Goal: Find specific page/section

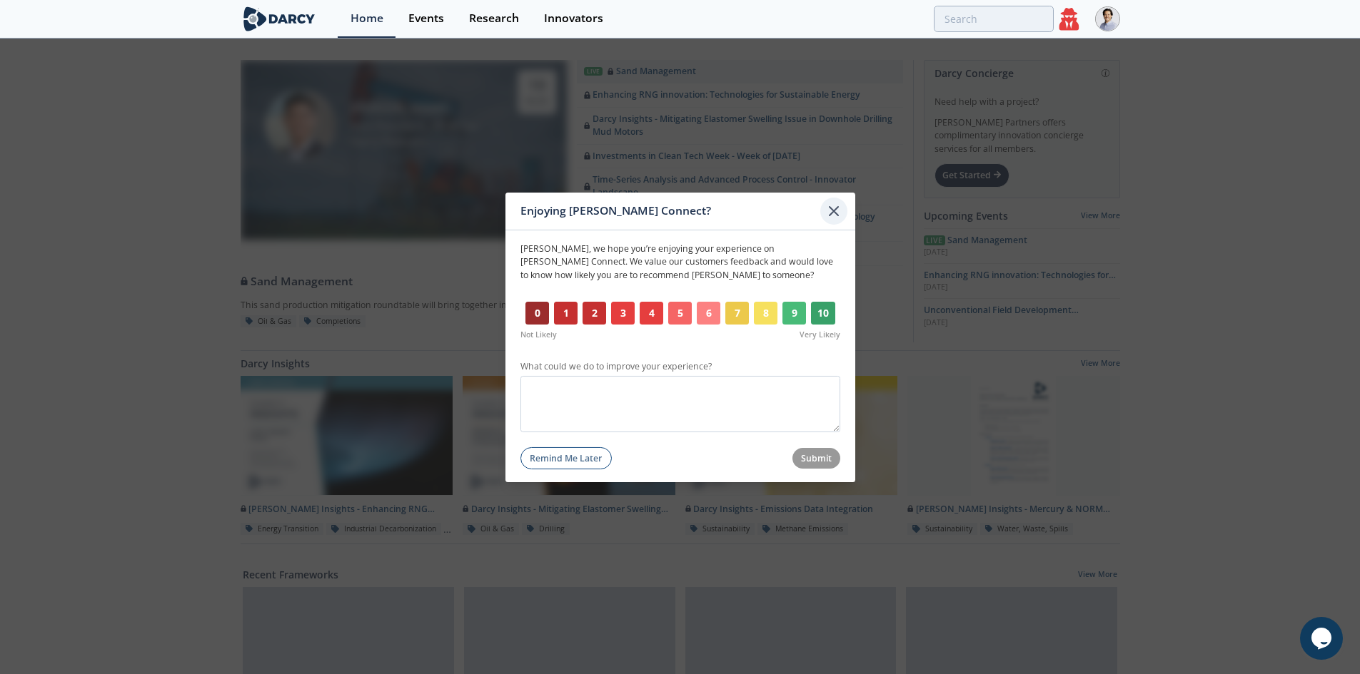
click at [829, 201] on div at bounding box center [833, 210] width 27 height 27
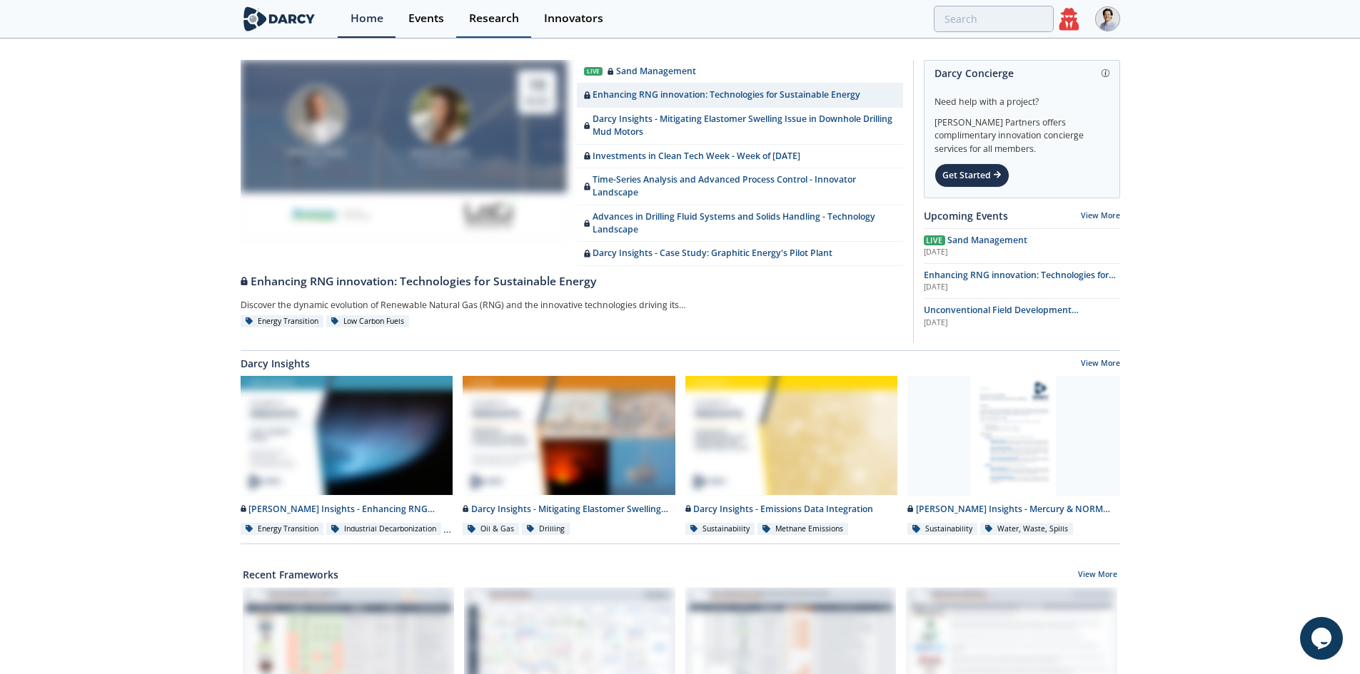
click at [480, 14] on div "Research" at bounding box center [494, 18] width 50 height 11
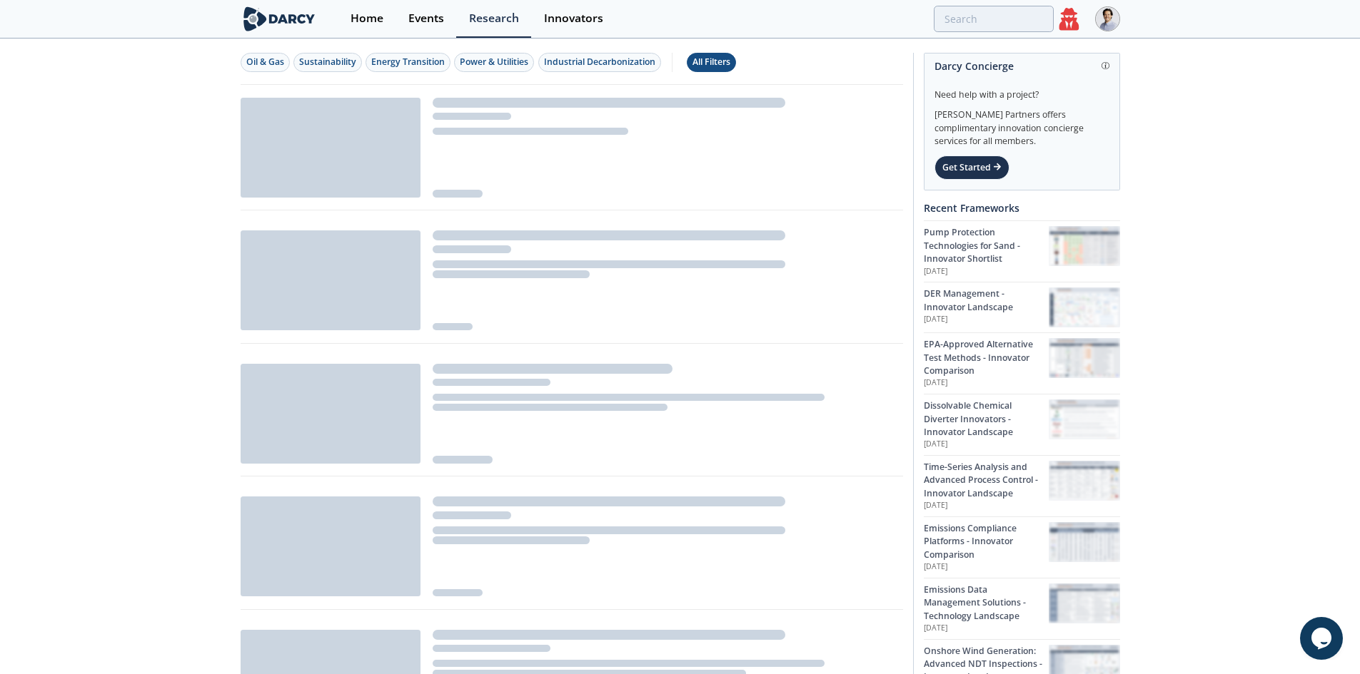
click at [725, 66] on div "All Filters" at bounding box center [711, 62] width 38 height 13
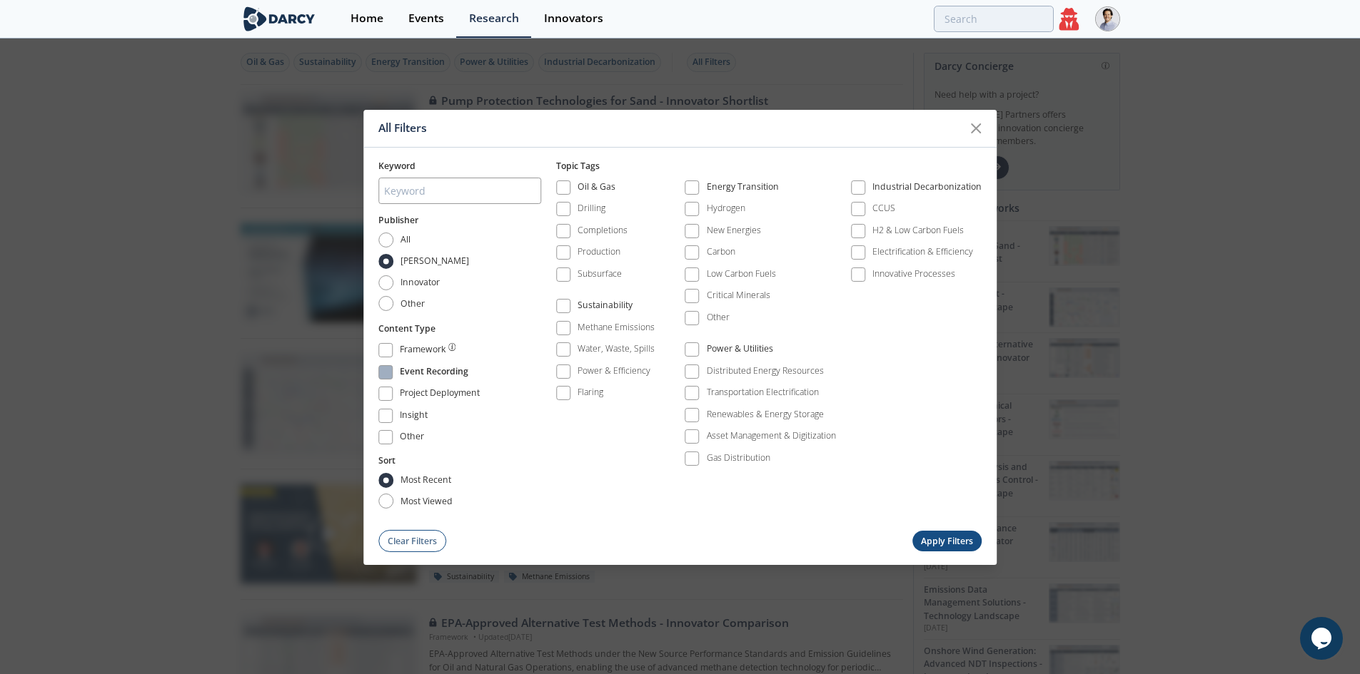
click at [431, 365] on div "Event Recording" at bounding box center [434, 373] width 69 height 17
click at [971, 544] on button "Apply Filters" at bounding box center [947, 541] width 70 height 21
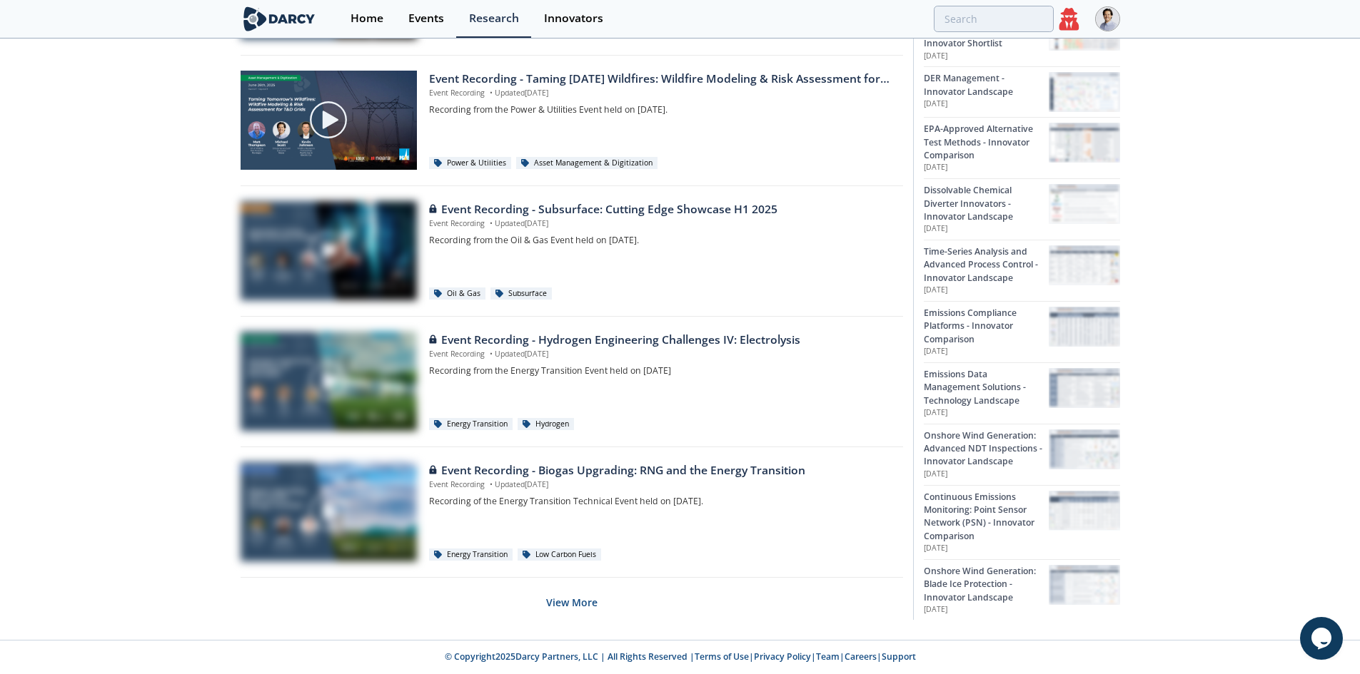
scroll to position [520, 0]
